Goal: Task Accomplishment & Management: Complete application form

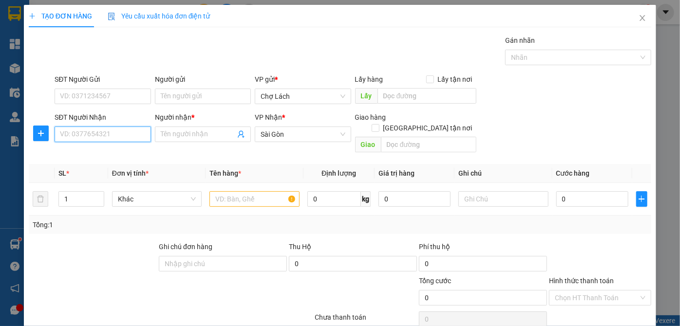
click at [114, 135] on input "SĐT Người Nhận" at bounding box center [103, 135] width 96 height 16
click at [90, 153] on div "0702935334 - TRANG" at bounding box center [101, 153] width 83 height 11
type input "0702935334"
type input "TRANG"
type input "0702935334"
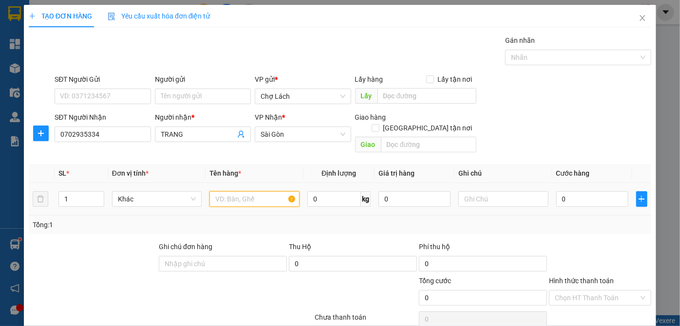
click at [225, 191] on input "text" at bounding box center [254, 199] width 90 height 16
type input "6 BỊT"
click at [75, 192] on input "1" at bounding box center [81, 199] width 44 height 15
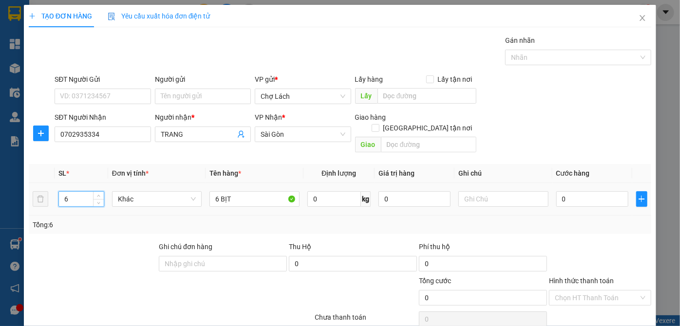
type input "6"
click at [454, 192] on td at bounding box center [503, 199] width 98 height 33
click at [465, 191] on input "text" at bounding box center [503, 199] width 90 height 16
type input "6RI"
click at [562, 191] on input "0" at bounding box center [592, 199] width 72 height 16
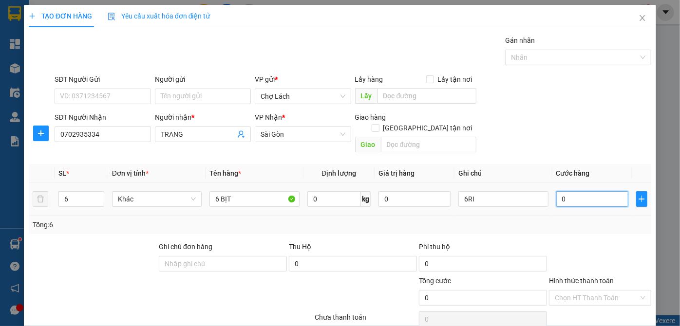
type input "1"
type input "15"
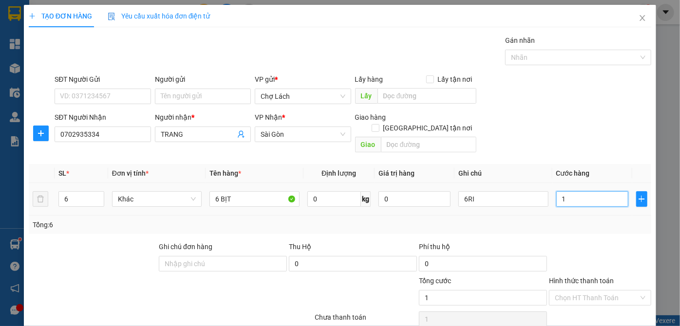
type input "15"
type input "150"
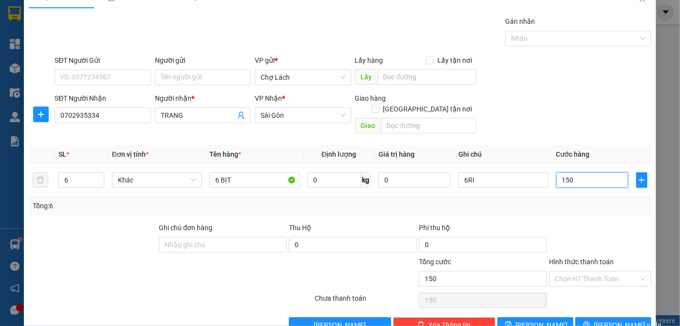
scroll to position [33, 0]
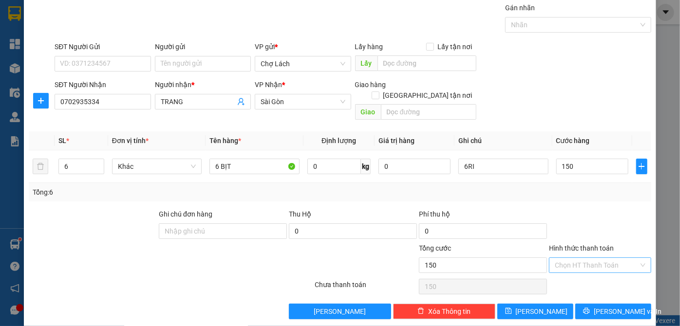
type input "150.000"
click at [593, 258] on input "Hình thức thanh toán" at bounding box center [597, 265] width 84 height 15
click at [594, 275] on div "Tại văn phòng" at bounding box center [595, 273] width 90 height 11
type input "0"
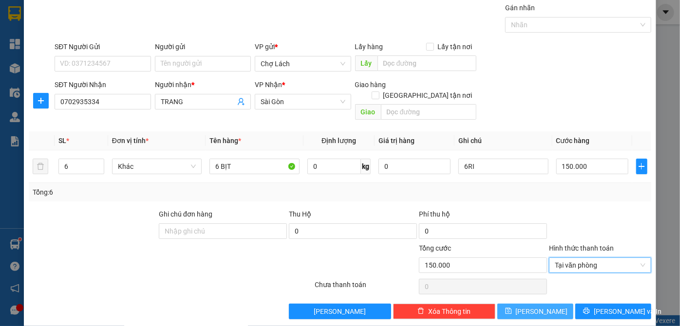
click at [548, 304] on button "[PERSON_NAME]" at bounding box center [535, 312] width 76 height 16
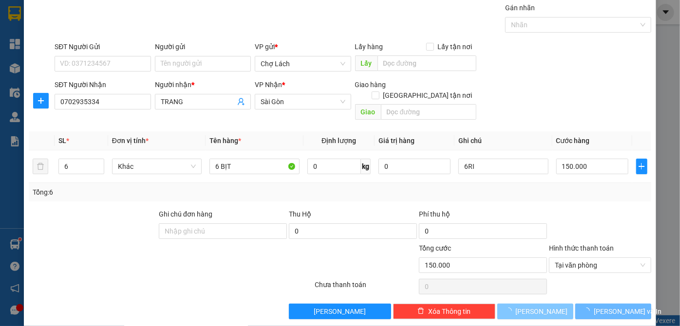
type input "1"
type input "0"
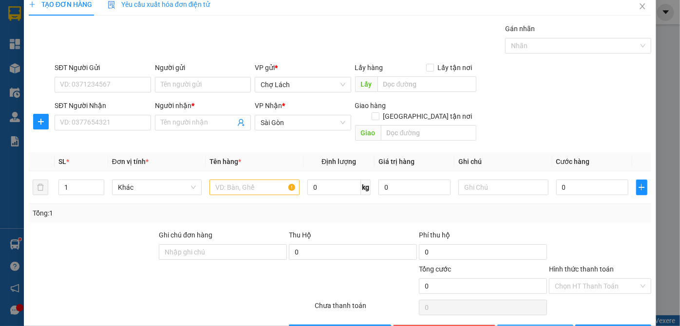
scroll to position [0, 0]
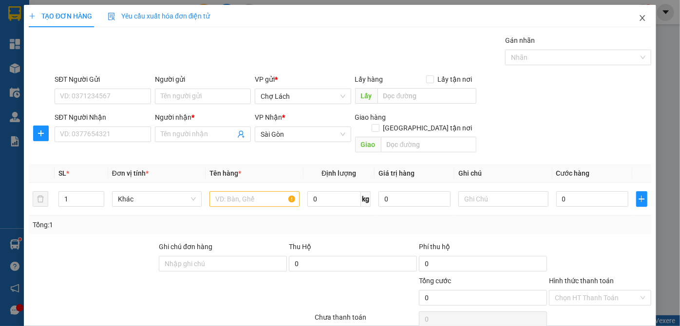
click at [639, 19] on icon "close" at bounding box center [643, 18] width 8 height 8
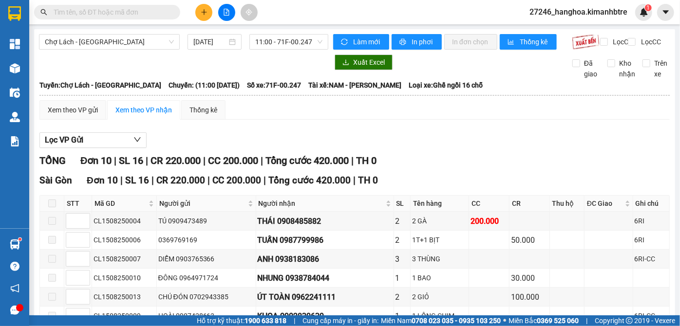
click at [140, 17] on input "text" at bounding box center [111, 12] width 115 height 11
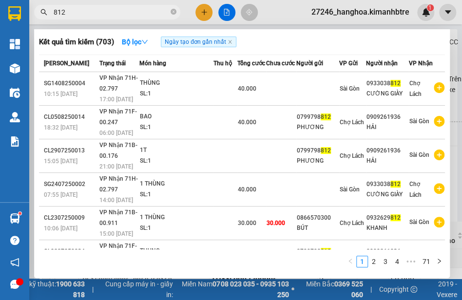
click at [81, 19] on span "812" at bounding box center [107, 12] width 146 height 15
type input "8"
